Goal: Information Seeking & Learning: Learn about a topic

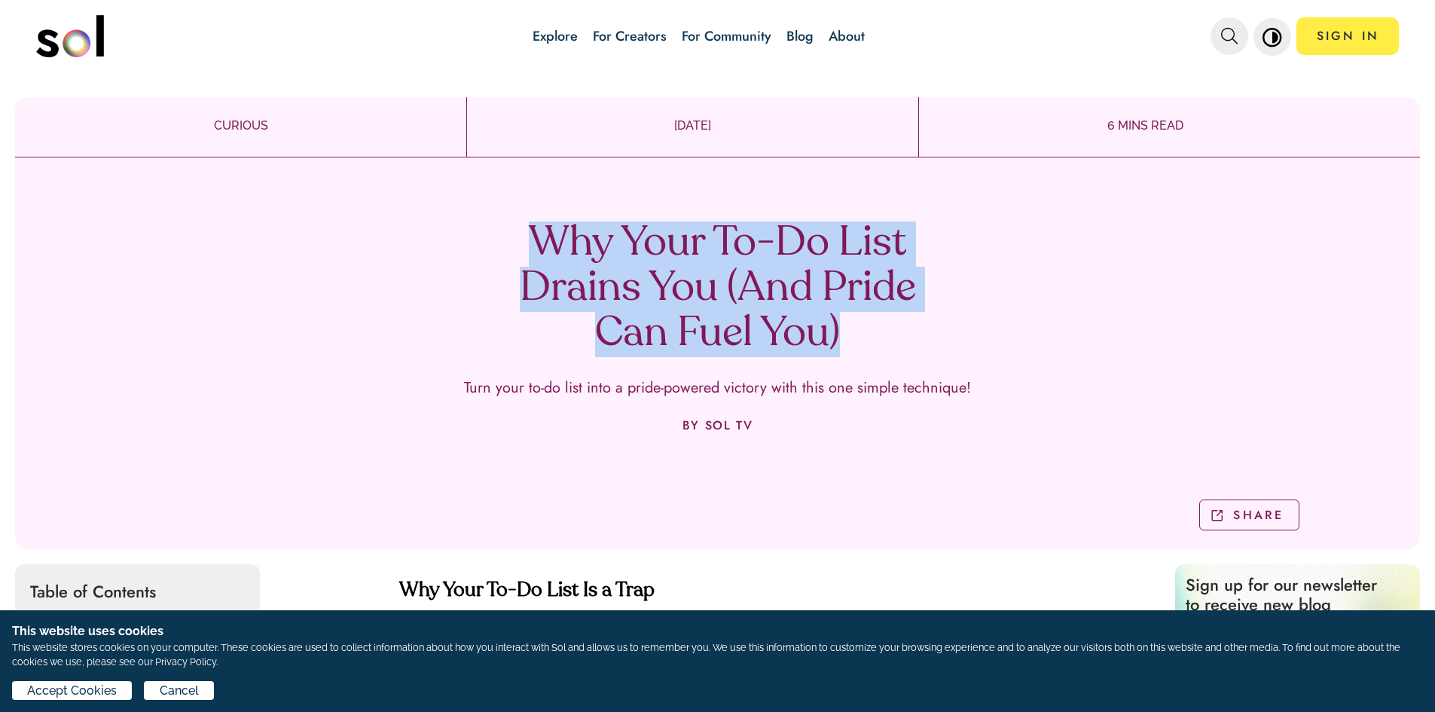
drag, startPoint x: 532, startPoint y: 230, endPoint x: 903, endPoint y: 335, distance: 386.2
click at [903, 335] on h1 "Why Your To-Do List Drains You (And Pride Can Fuel You)" at bounding box center [718, 290] width 445 height 136
copy h1 "Why Your To-Do List Drains You (And Pride Can Fuel You)"
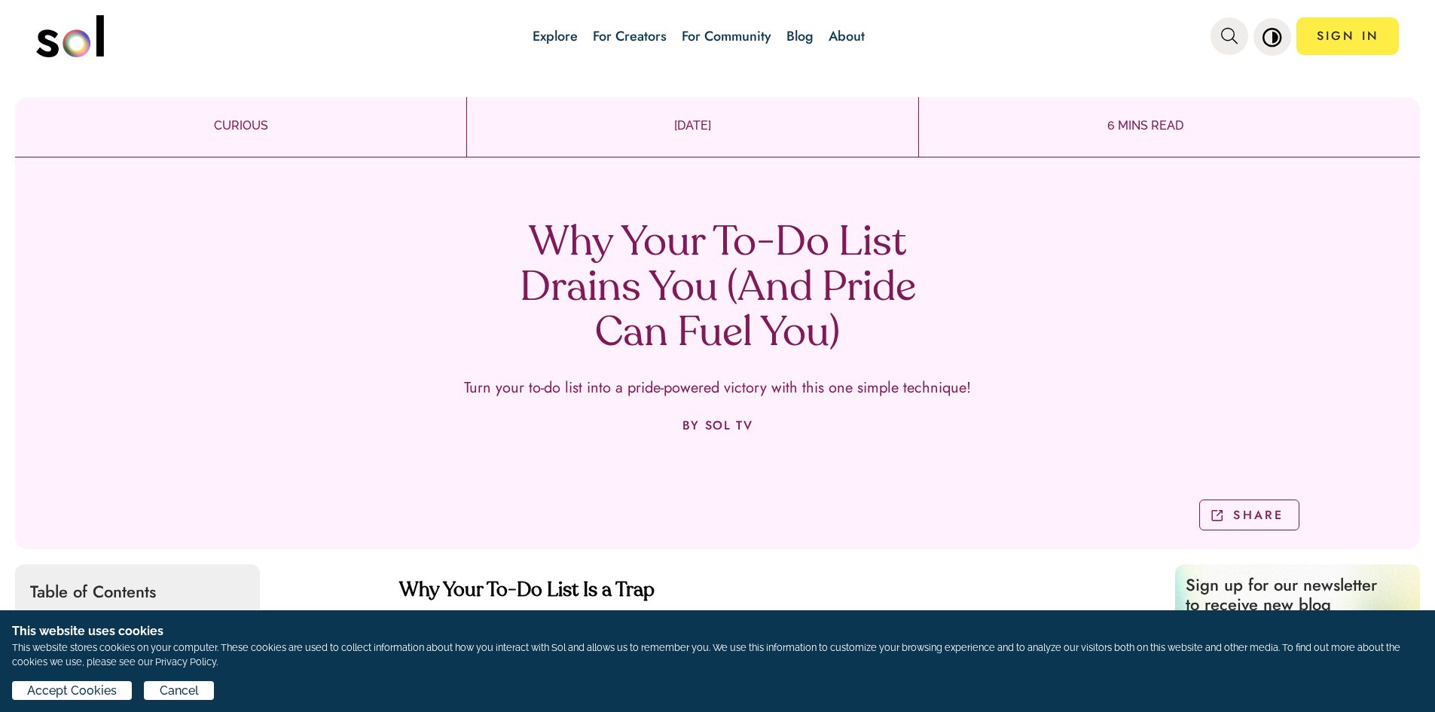
click at [328, 401] on div "Why Your To-Do List Drains You (And Pride Can Fuel You) Turn your to-do list in…" at bounding box center [717, 359] width 1405 height 381
drag, startPoint x: 559, startPoint y: 387, endPoint x: 978, endPoint y: 390, distance: 418.9
click at [978, 390] on div "Why Your To-Do List Drains You (And Pride Can Fuel You) Turn your to-do list in…" at bounding box center [717, 359] width 1405 height 381
copy p "Turn your to-do list into a pride-powered victory with this one simple techniqu…"
click at [1059, 348] on div "Why Your To-Do List Drains You (And Pride Can Fuel You) Turn your to-do list in…" at bounding box center [717, 359] width 1405 height 381
